Goal: Find specific page/section: Find specific page/section

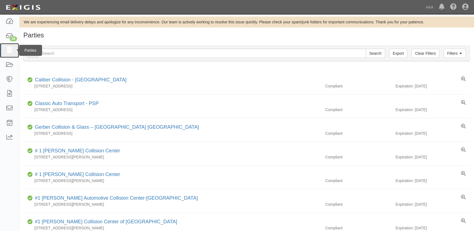
click at [9, 52] on icon at bounding box center [9, 50] width 8 height 6
type input "[PERSON_NAME] Collision Center"
click at [365, 49] on input "Search" at bounding box center [374, 53] width 19 height 9
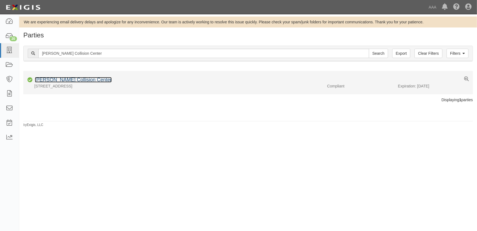
click at [70, 80] on link "[PERSON_NAME] Collision Center" at bounding box center [73, 79] width 77 height 5
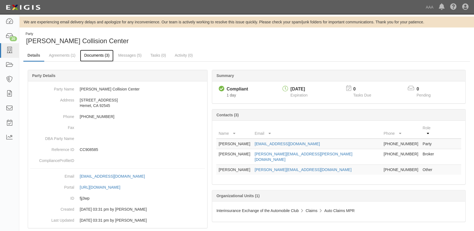
click at [93, 55] on link "Documents (3)" at bounding box center [96, 56] width 33 height 12
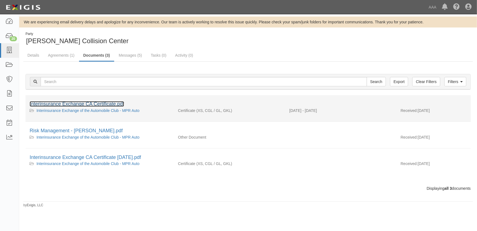
click at [84, 102] on link "Interinsurance Exchange CA Certificate.pdf" at bounding box center [77, 103] width 94 height 5
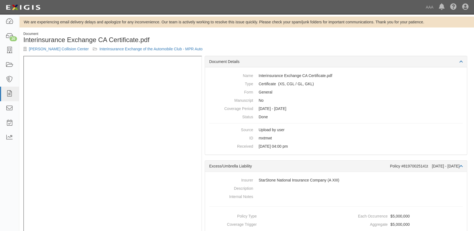
click at [266, 44] on div "Document Interinsurance Exchange CA Certificate.pdf Tim Moran Collision Center …" at bounding box center [246, 44] width 454 height 24
click at [9, 52] on icon at bounding box center [9, 50] width 8 height 6
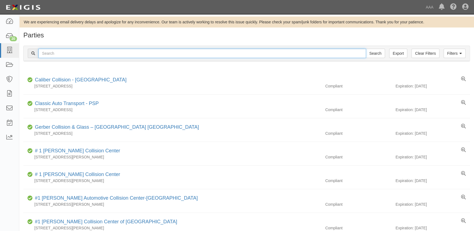
click at [53, 52] on input "text" at bounding box center [201, 53] width 327 height 9
paste input "[PERSON_NAME] Collision Center"
type input "[PERSON_NAME] Collision Center"
click at [365, 49] on input "Search" at bounding box center [374, 53] width 19 height 9
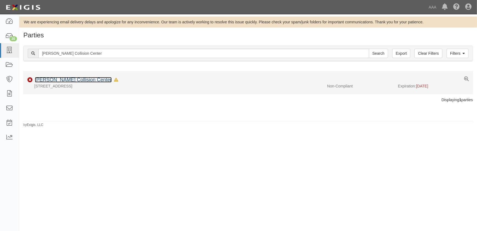
click at [69, 80] on link "[PERSON_NAME] Collision Center" at bounding box center [73, 79] width 77 height 5
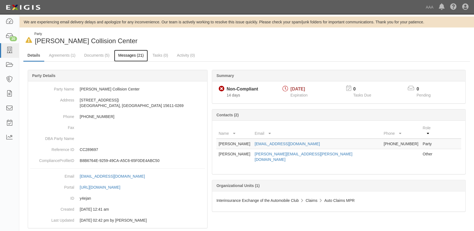
click at [130, 56] on link "Messages (21)" at bounding box center [131, 56] width 34 height 12
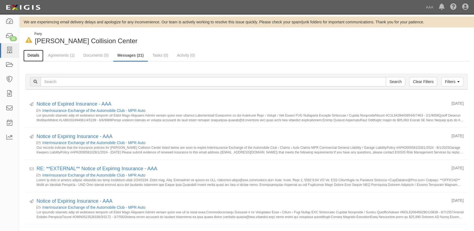
click at [29, 55] on link "Details" at bounding box center [33, 56] width 20 height 12
